Goal: Find specific page/section: Find specific page/section

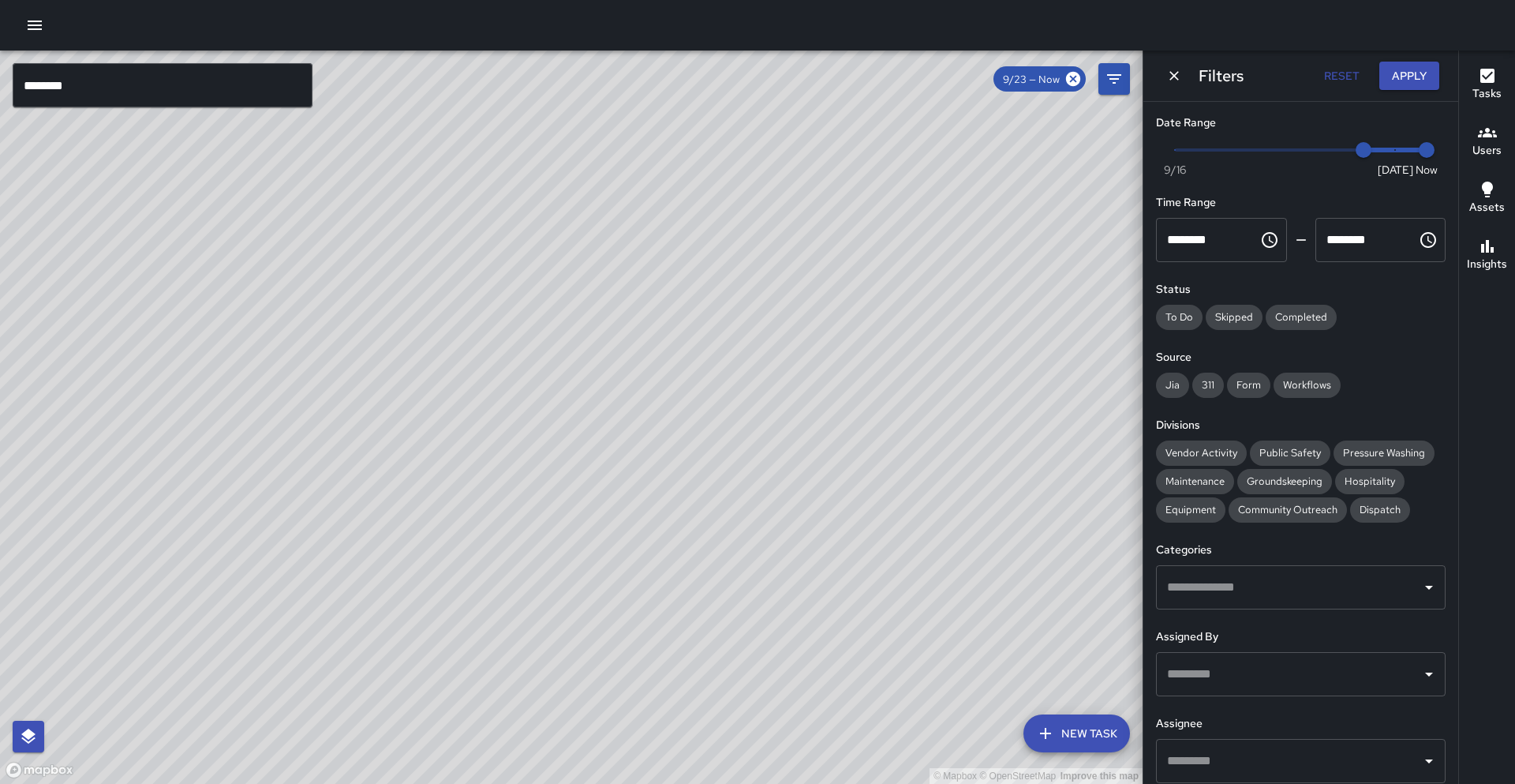
scroll to position [14, 0]
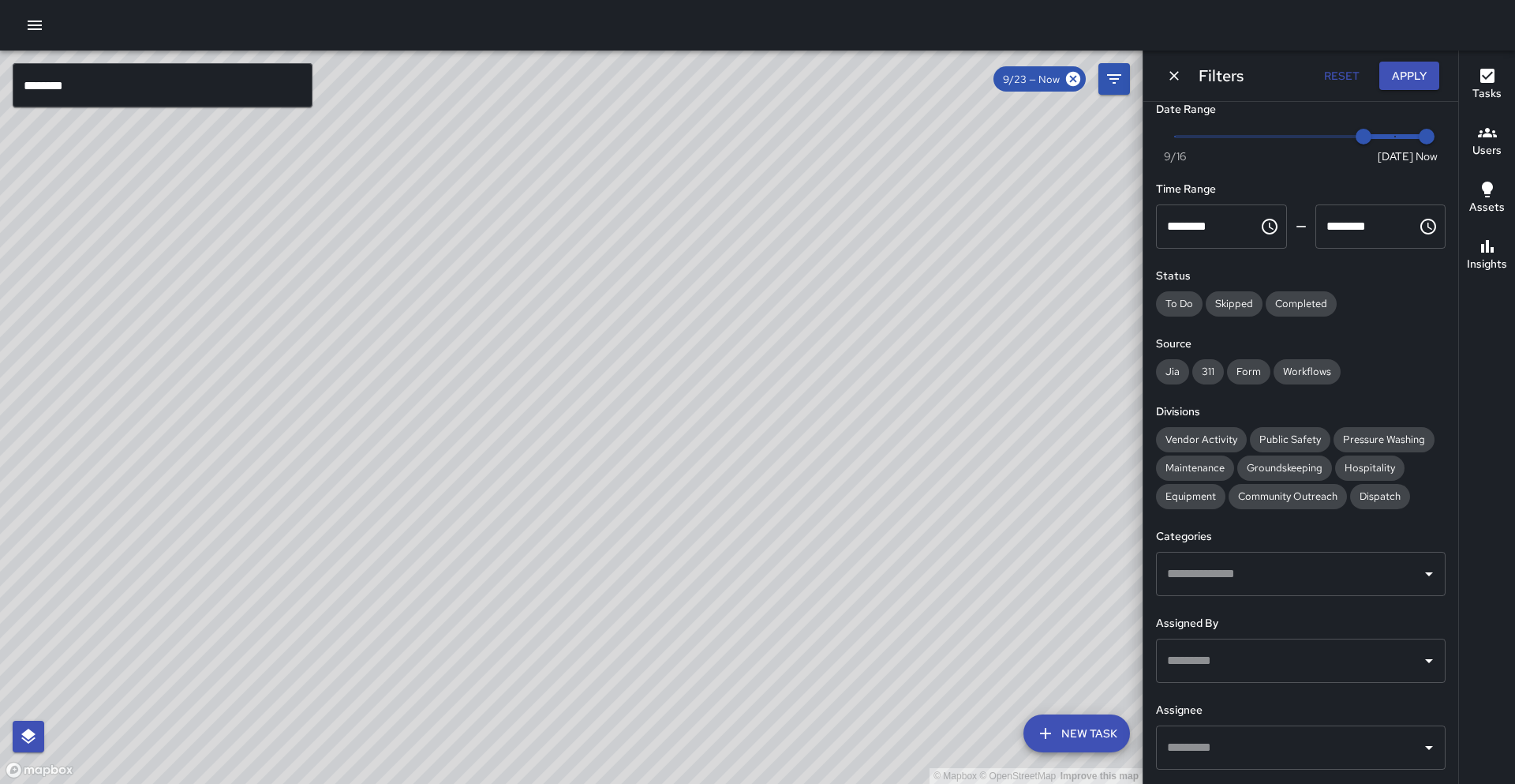
drag, startPoint x: 416, startPoint y: 566, endPoint x: 474, endPoint y: 442, distance: 136.9
click at [474, 442] on div "© Mapbox © OpenStreetMap Improve this map" at bounding box center [571, 417] width 1143 height 734
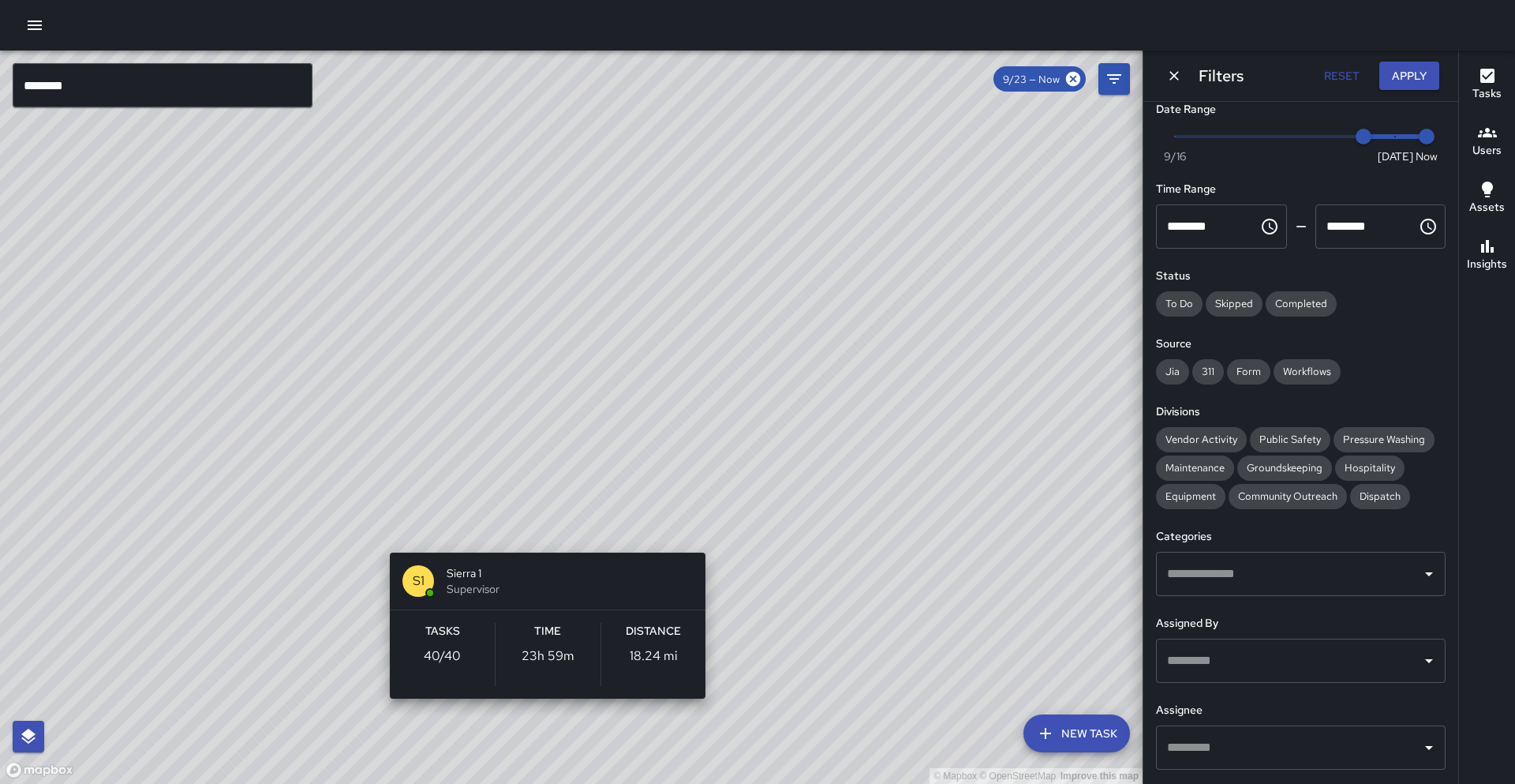
click at [544, 535] on div "© Mapbox © OpenStreetMap Improve this map S1 Sierra 1 Supervisor Tasks 40 / 40 …" at bounding box center [571, 417] width 1143 height 734
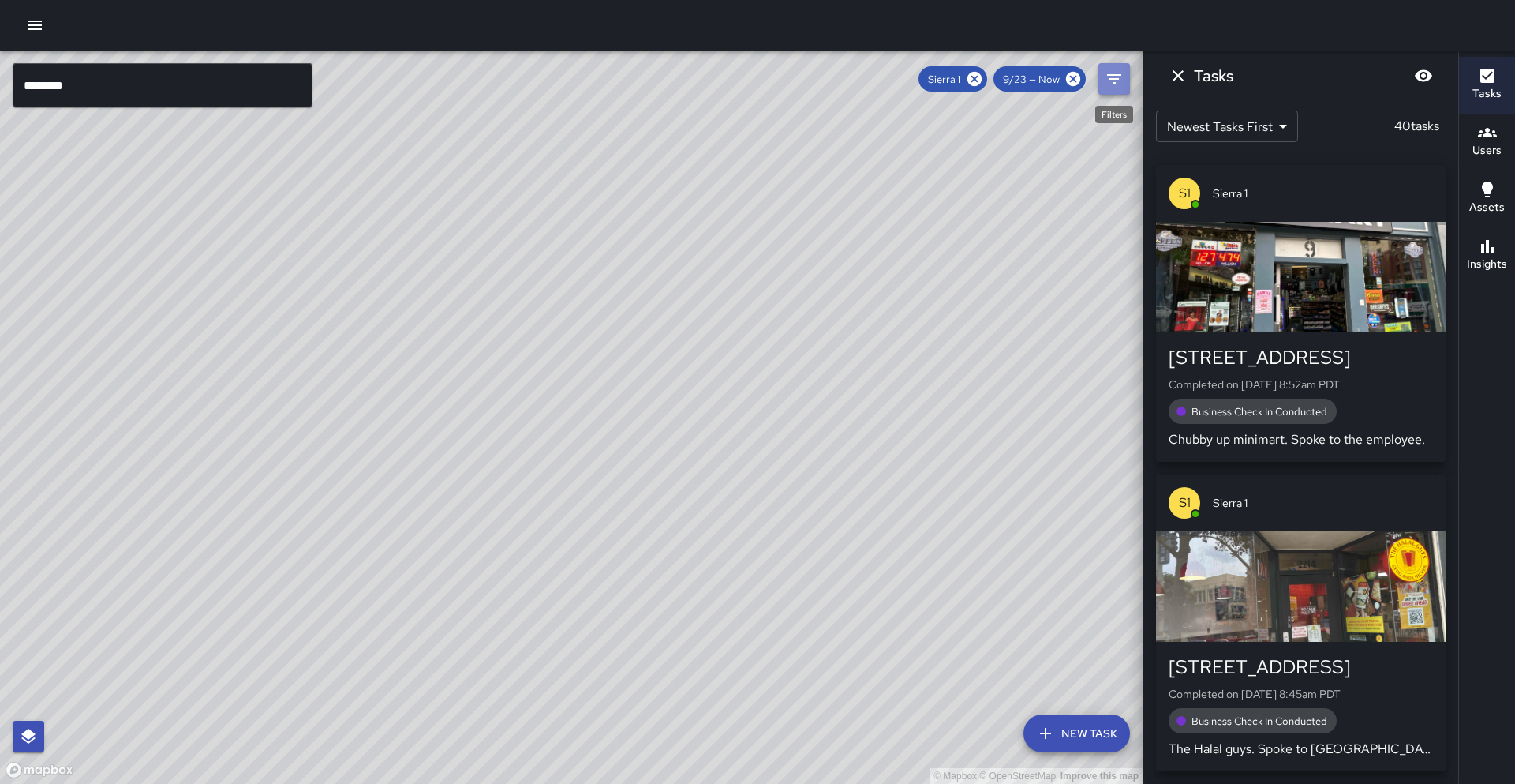
click at [1125, 86] on button "Filters" at bounding box center [1114, 78] width 32 height 32
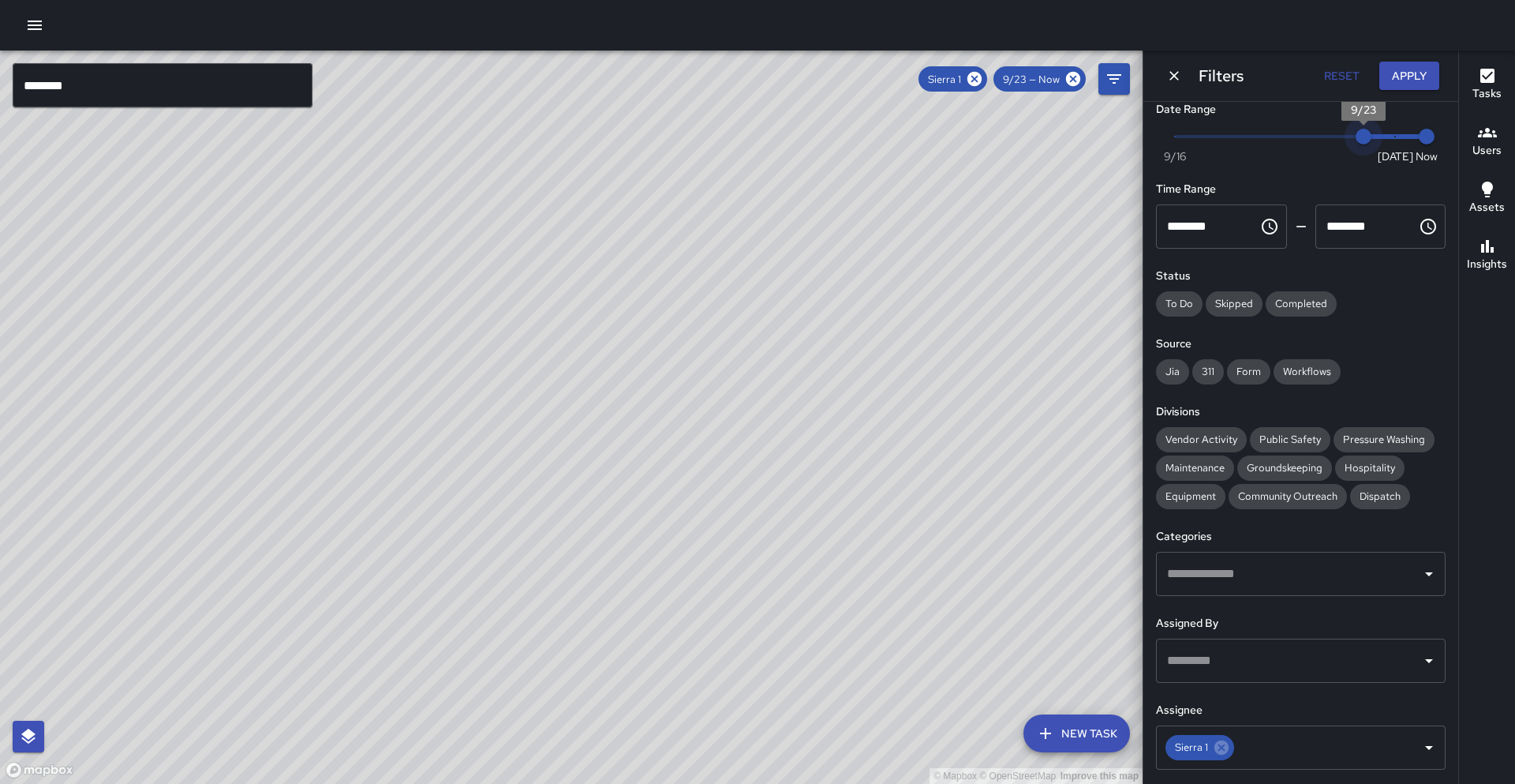
type input "*"
drag, startPoint x: 1360, startPoint y: 144, endPoint x: 1400, endPoint y: 138, distance: 40.4
click at [1400, 138] on span "9/24" at bounding box center [1396, 137] width 16 height 16
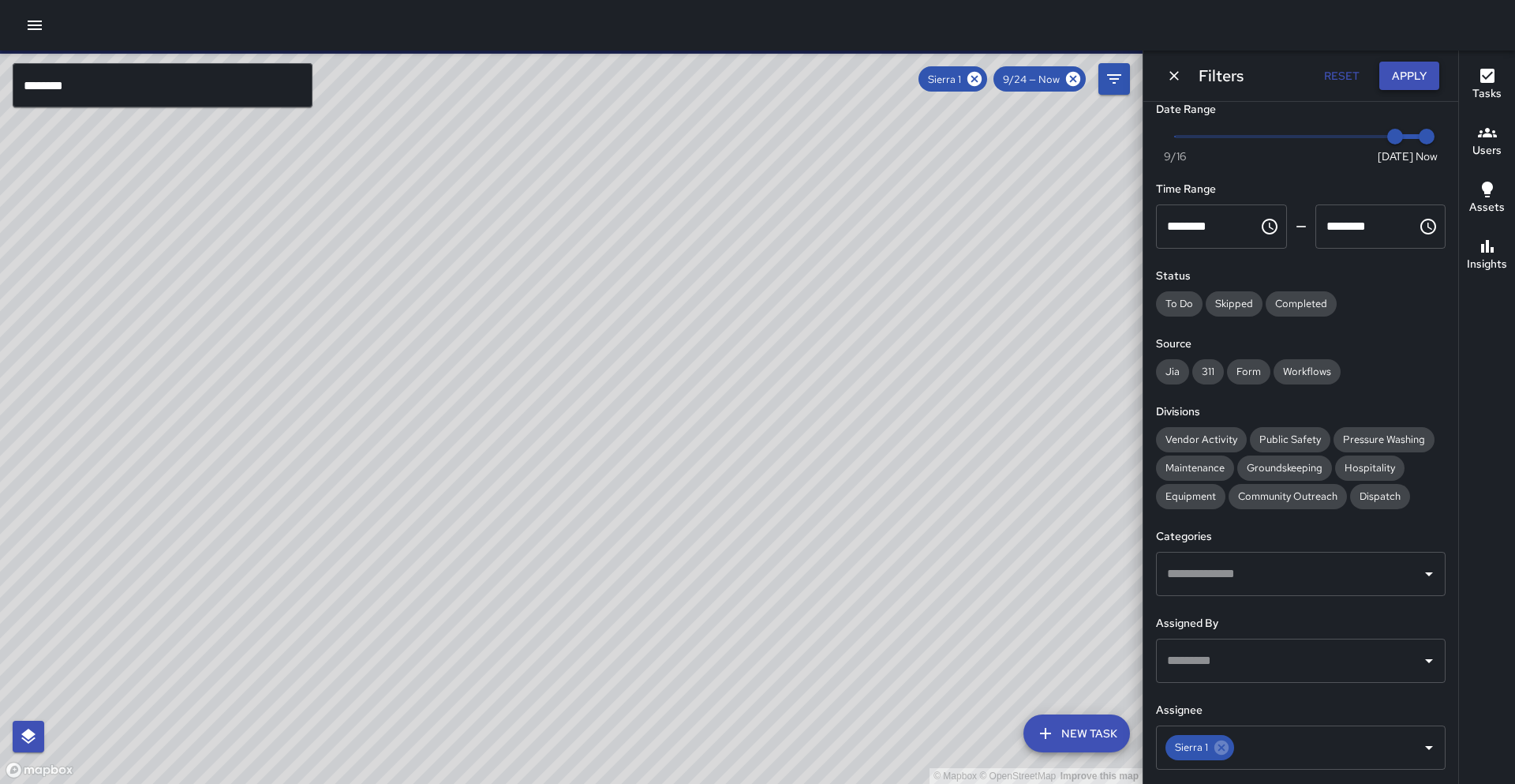
click at [1407, 69] on button "Apply" at bounding box center [1410, 76] width 60 height 29
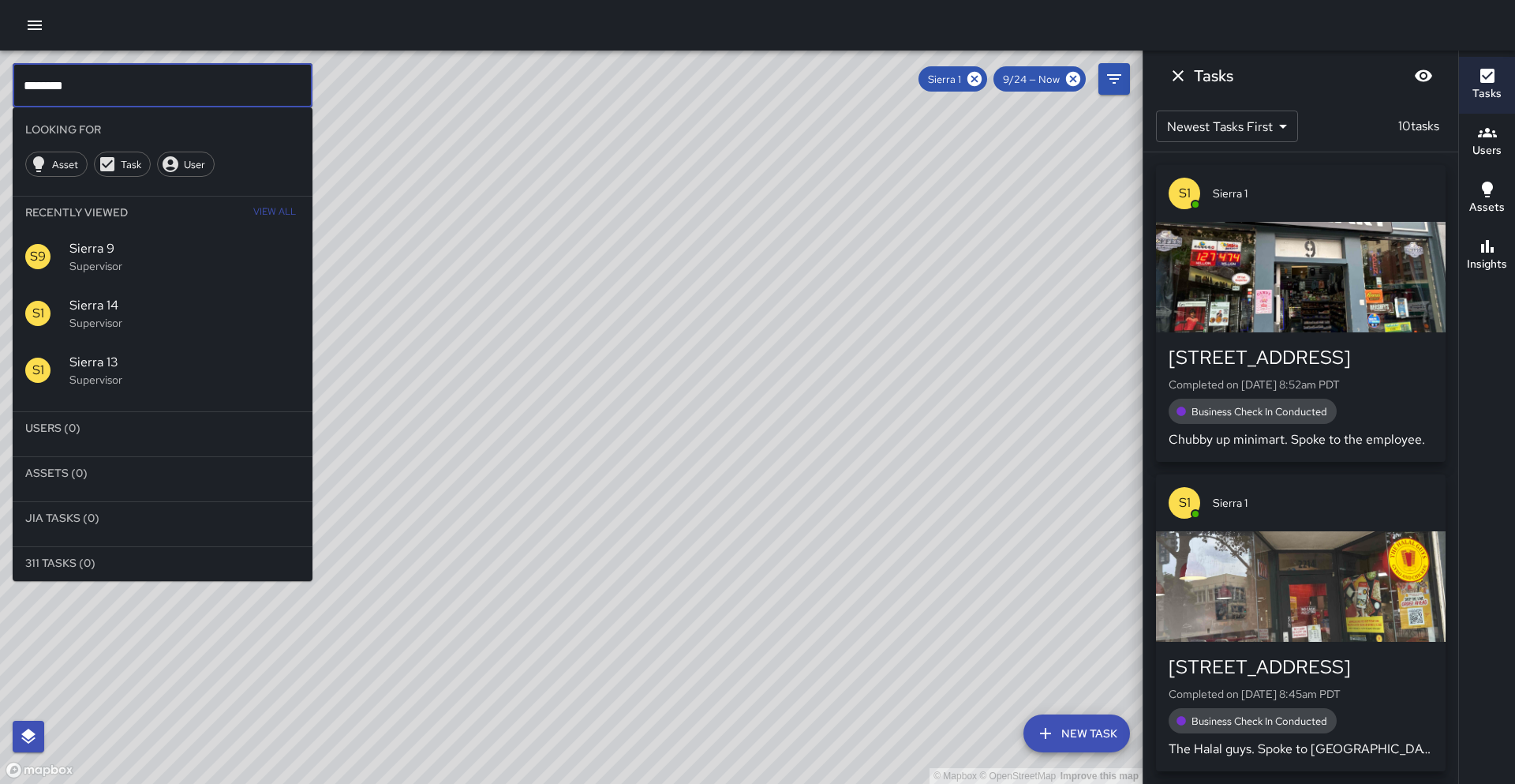
click at [64, 89] on input "********" at bounding box center [162, 85] width 300 height 44
type input "********"
click at [975, 79] on icon at bounding box center [974, 78] width 17 height 17
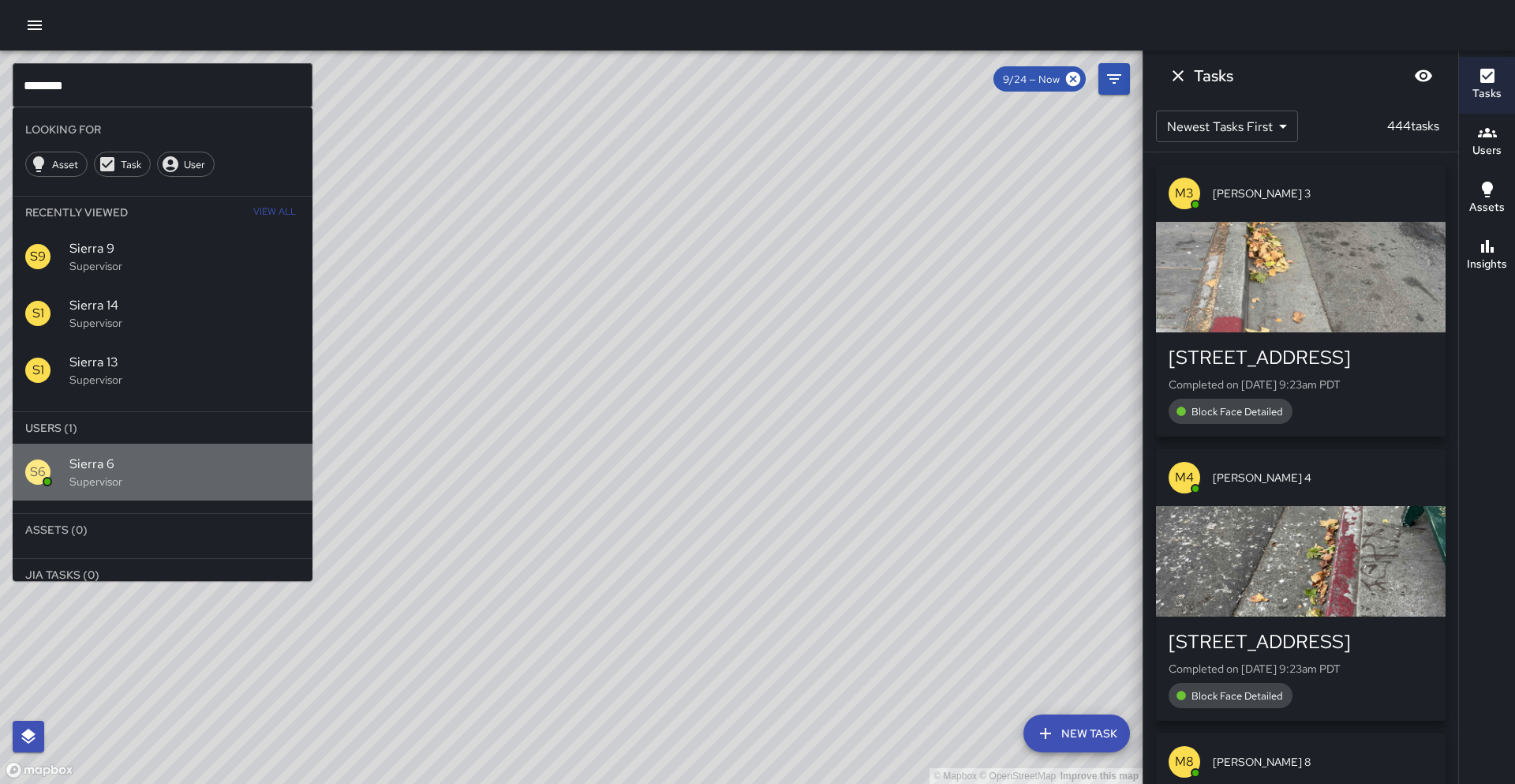
click at [213, 460] on span "Sierra 6" at bounding box center [185, 463] width 231 height 19
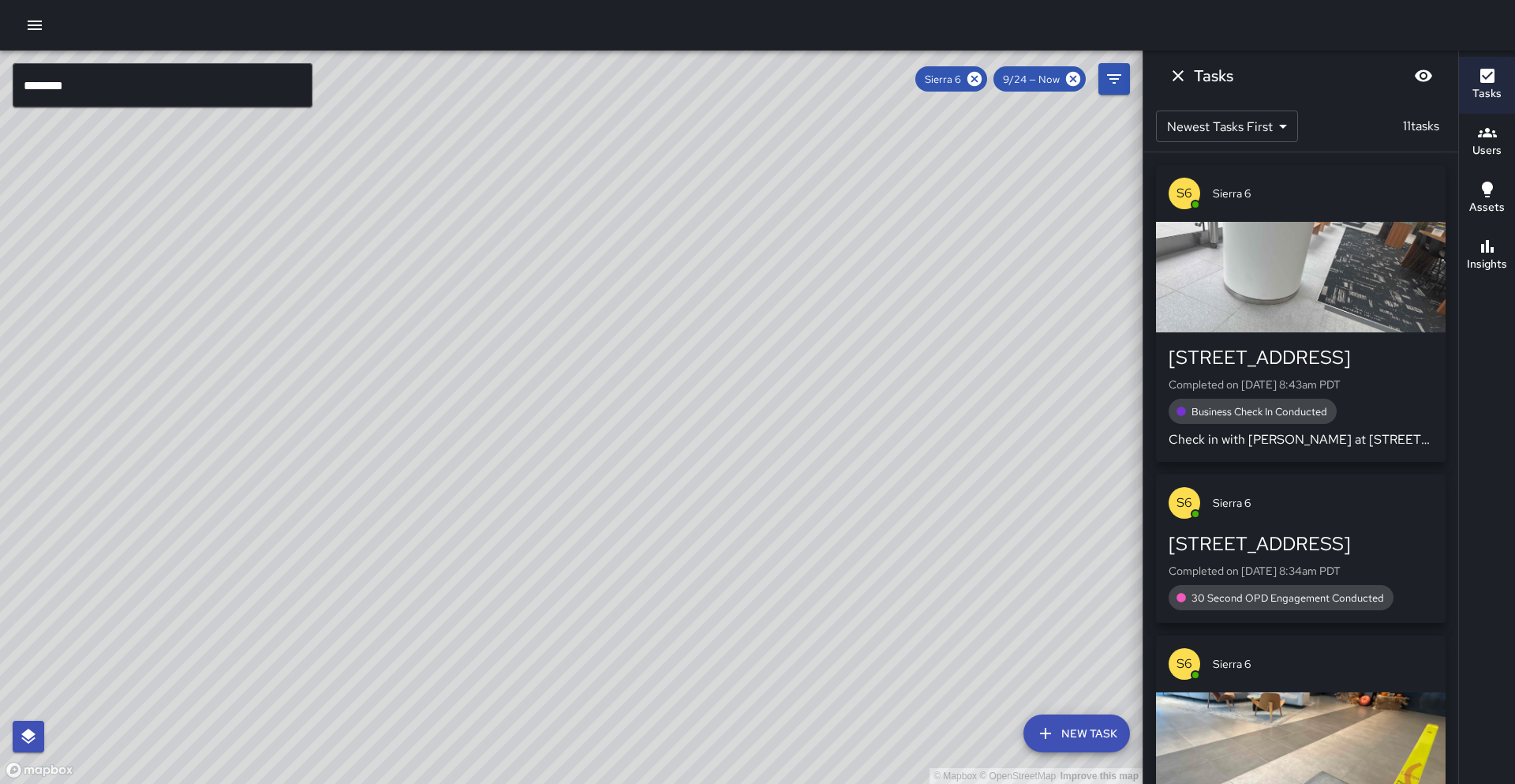
drag, startPoint x: 315, startPoint y: 457, endPoint x: 346, endPoint y: 169, distance: 289.7
click at [346, 169] on div "© Mapbox © OpenStreetMap Improve this map" at bounding box center [571, 417] width 1143 height 734
click at [975, 81] on icon at bounding box center [975, 79] width 14 height 14
